Goal: Transaction & Acquisition: Purchase product/service

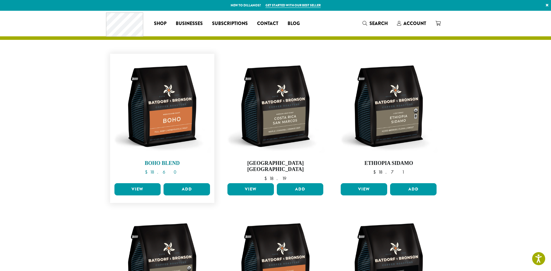
click at [162, 132] on img at bounding box center [162, 106] width 99 height 99
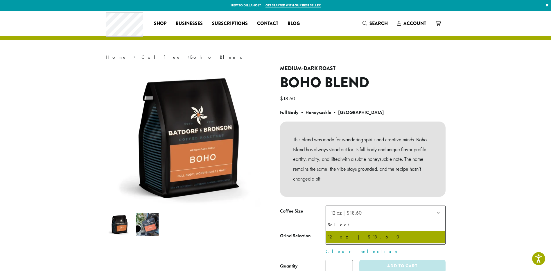
click at [400, 215] on span "12 oz | $18.60" at bounding box center [385, 212] width 120 height 14
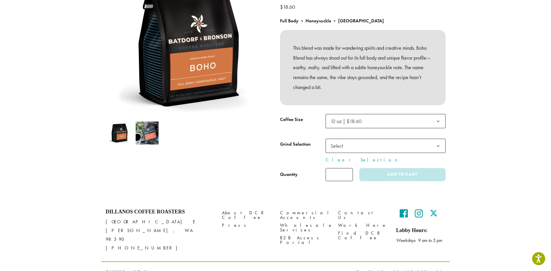
scroll to position [95, 0]
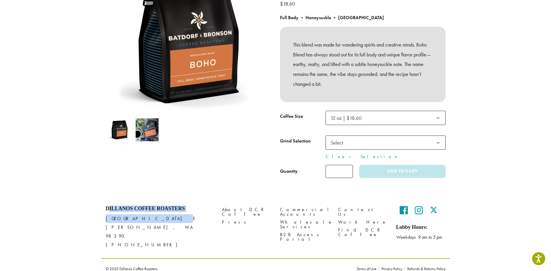
drag, startPoint x: 112, startPoint y: 208, endPoint x: 191, endPoint y: 220, distance: 79.4
click at [191, 220] on div "Dillanos Coffee Roasters 1620 45th Street E Sumner, WA 98390 (253) 826-1807" at bounding box center [159, 227] width 107 height 44
drag, startPoint x: 191, startPoint y: 220, endPoint x: 224, endPoint y: 217, distance: 33.5
click at [224, 218] on link "Press" at bounding box center [246, 222] width 49 height 8
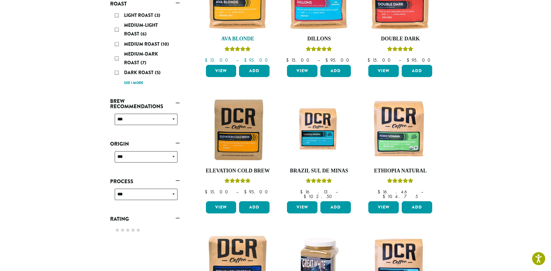
scroll to position [145, 0]
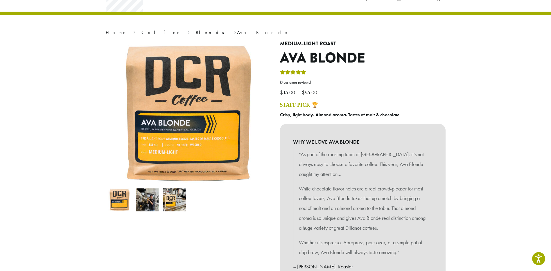
scroll to position [174, 0]
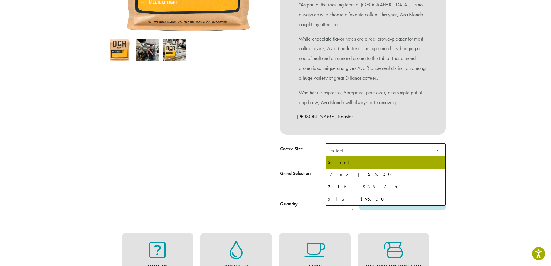
click at [368, 152] on span "Select" at bounding box center [385, 150] width 120 height 14
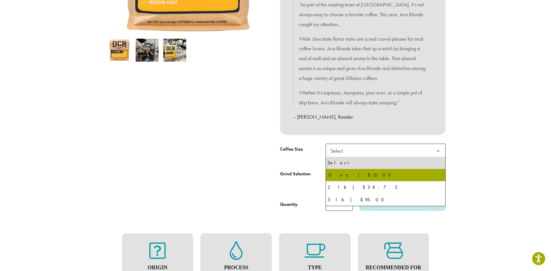
select select "*********"
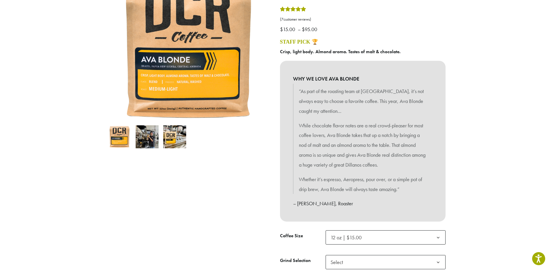
scroll to position [87, 0]
